Goal: Information Seeking & Learning: Learn about a topic

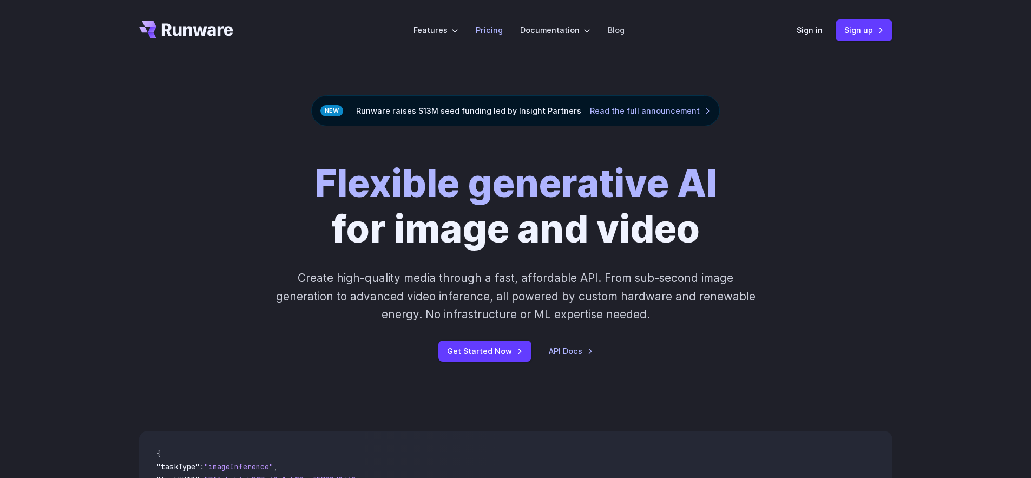
click at [492, 31] on link "Pricing" at bounding box center [489, 30] width 27 height 12
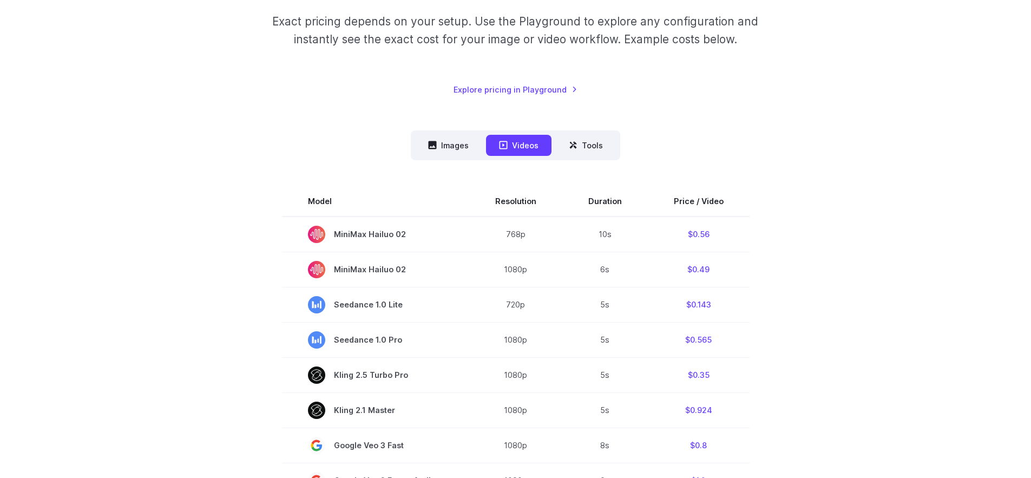
scroll to position [181, 0]
click at [453, 140] on button "Images" at bounding box center [448, 144] width 67 height 21
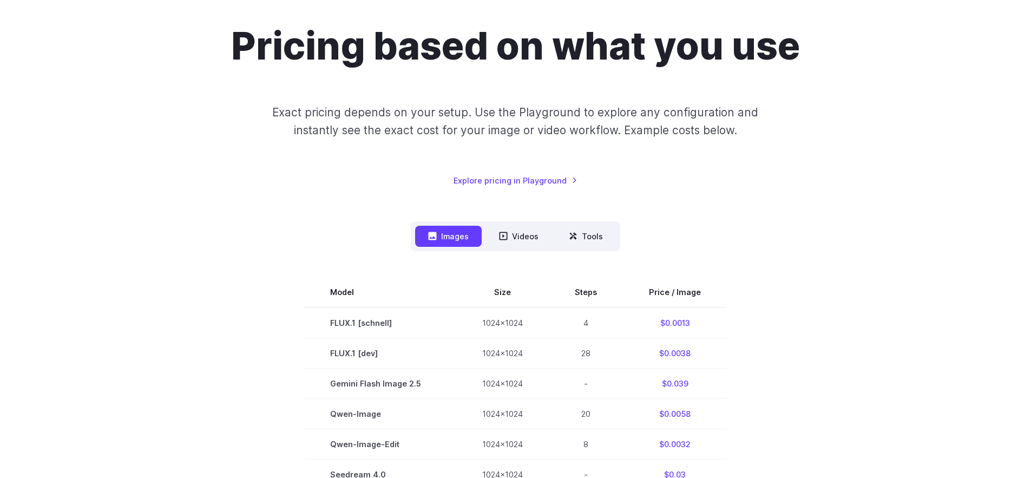
scroll to position [0, 0]
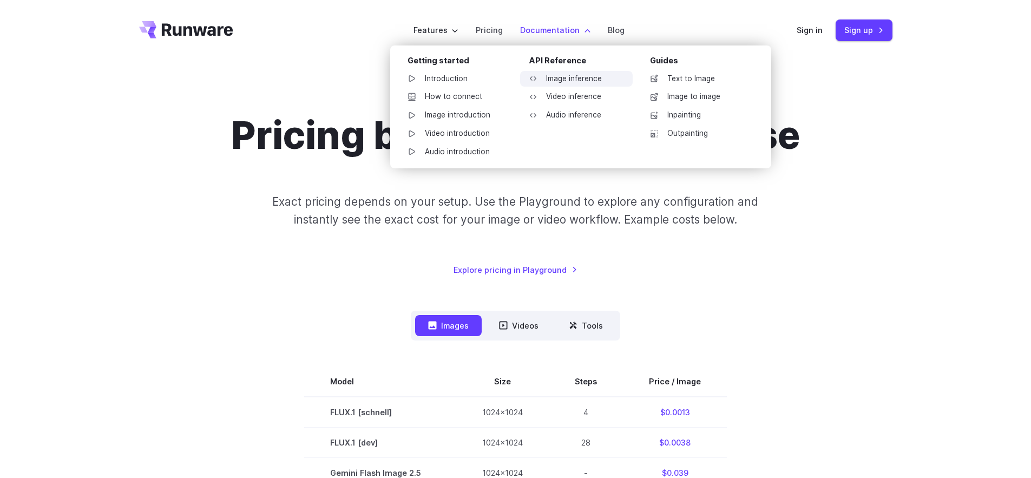
click at [559, 81] on link "Image inference" at bounding box center [576, 79] width 113 height 16
